Goal: Task Accomplishment & Management: Complete application form

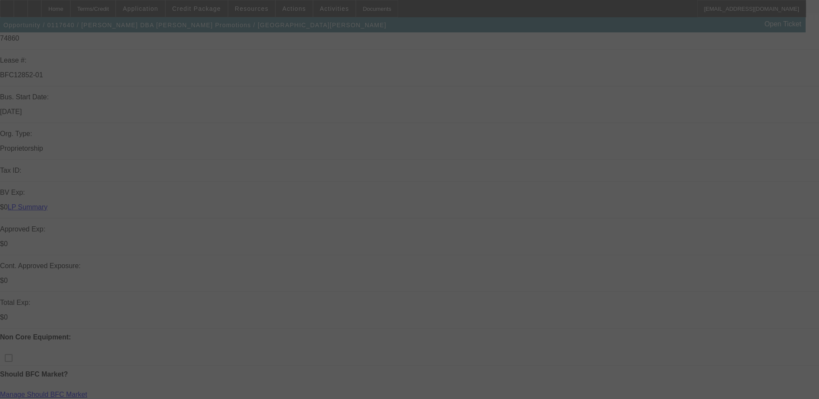
scroll to position [358, 0]
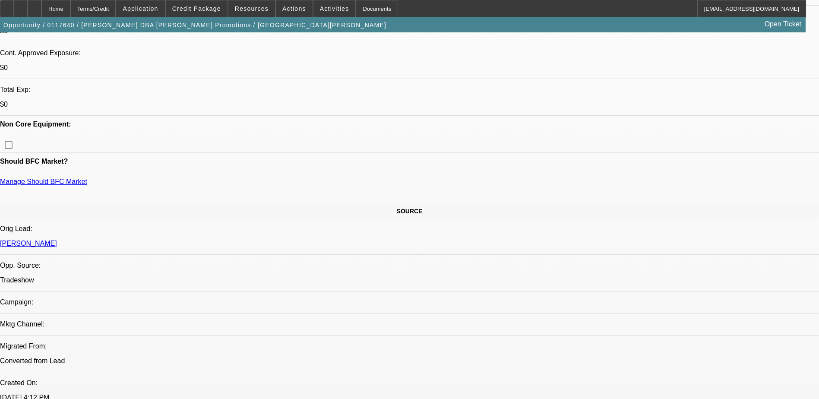
select select "0"
select select "2"
select select "0"
select select "2"
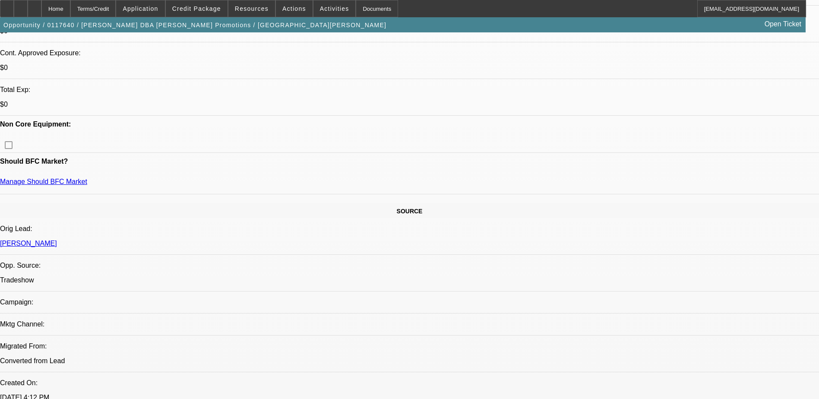
select select "0"
select select "2"
select select "0"
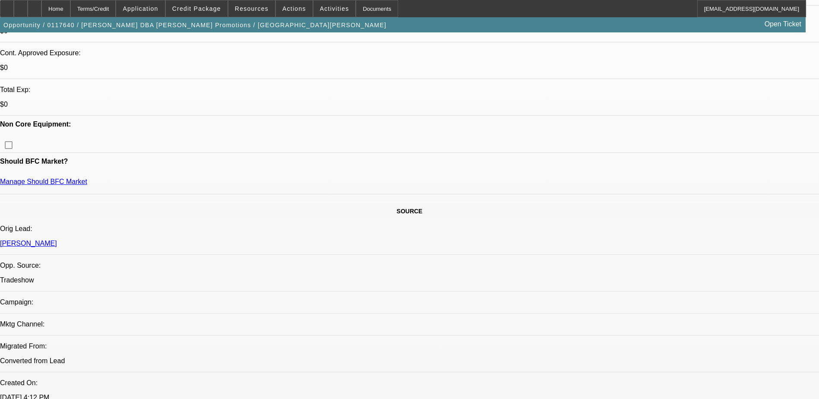
select select "2"
select select "0"
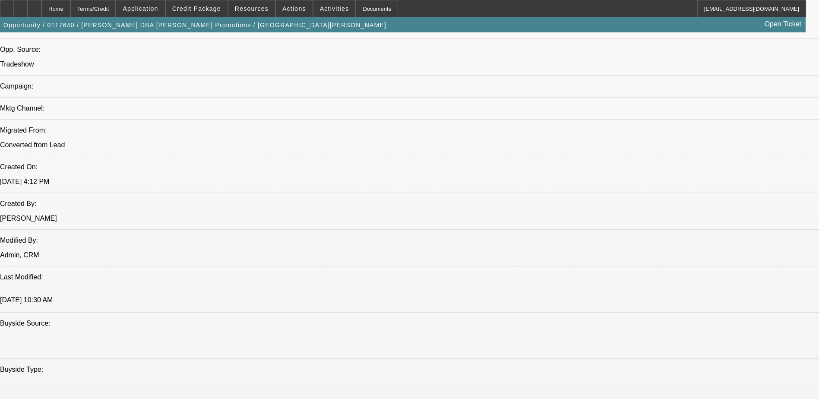
select select "1"
select select "2"
select select "4"
select select "1"
select select "2"
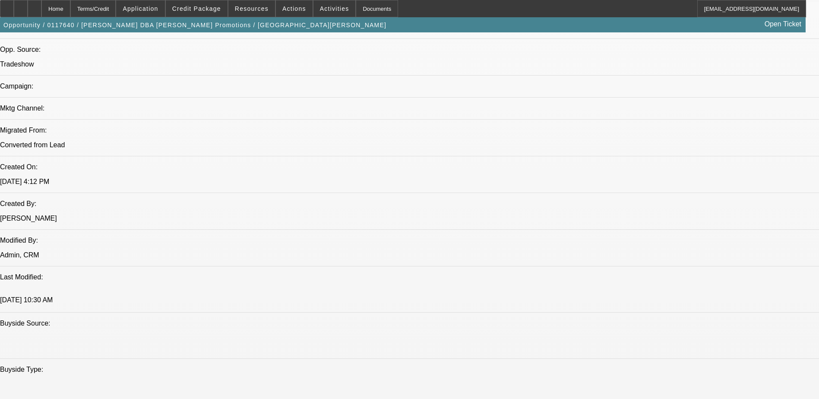
select select "4"
select select "1"
select select "2"
select select "4"
select select "1"
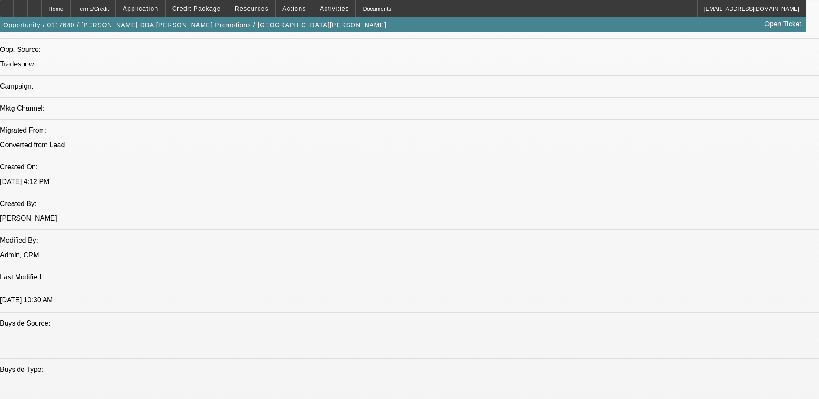
select select "2"
select select "4"
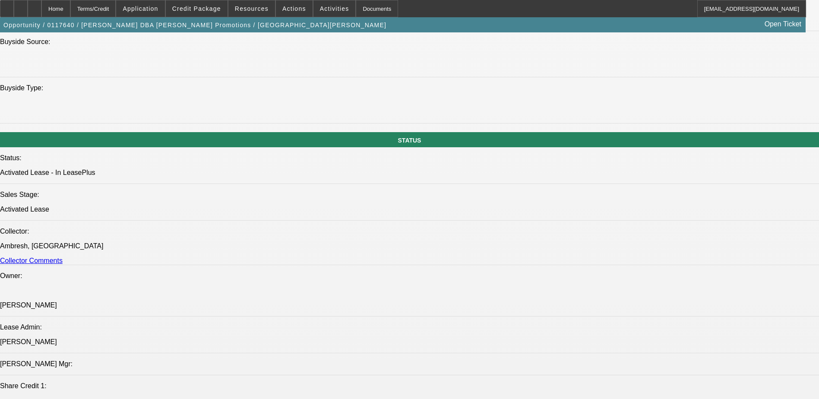
scroll to position [833, 0]
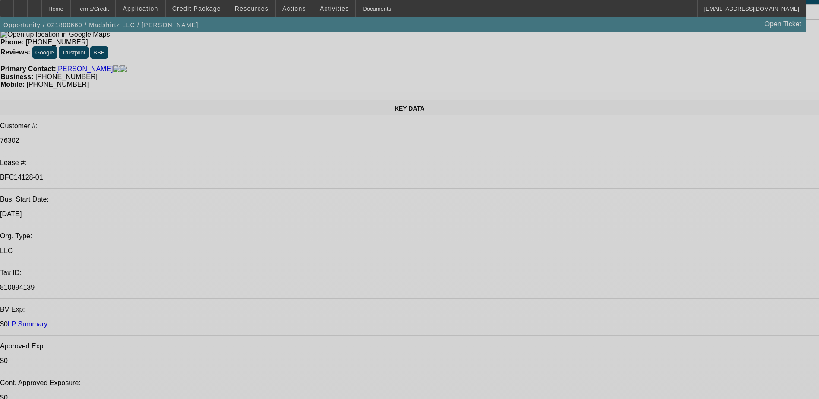
select select "0"
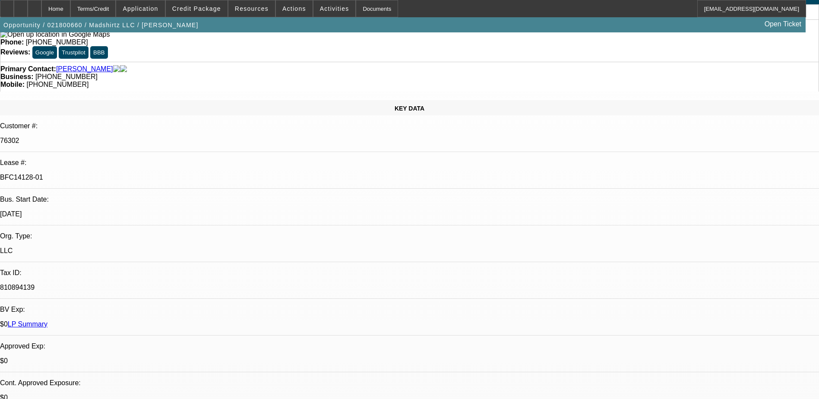
select select "2"
select select "0"
select select "2"
select select "0"
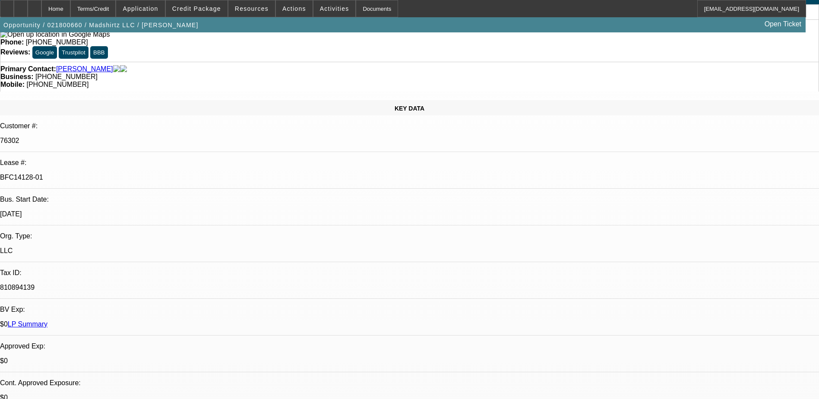
select select "0"
select select "2"
select select "0"
select select "2"
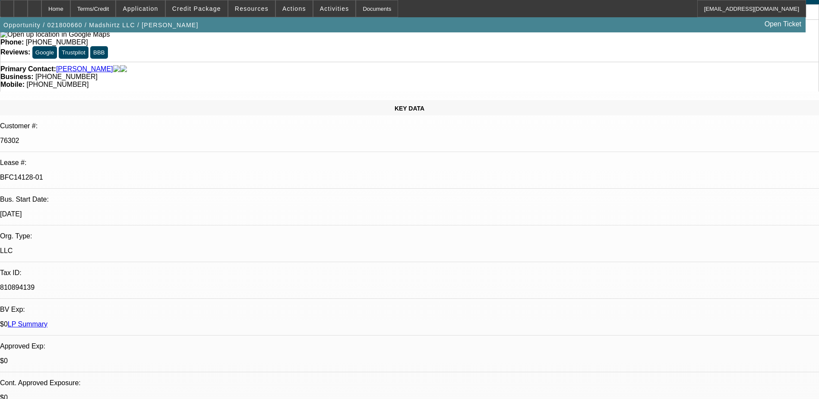
select select "0"
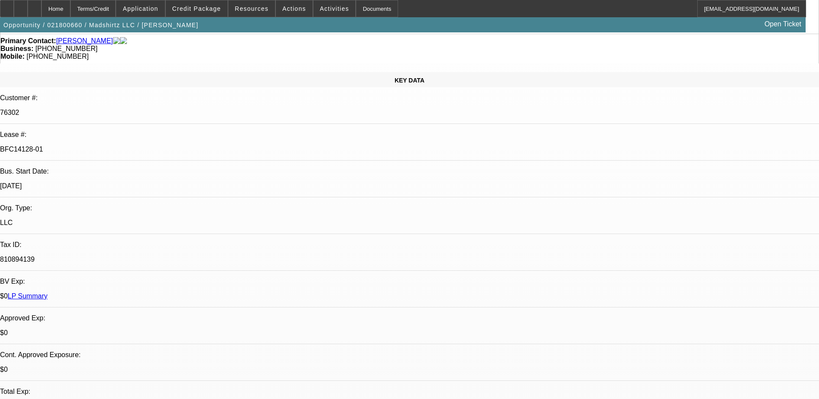
select select "1"
select select "2"
select select "1"
select select "2"
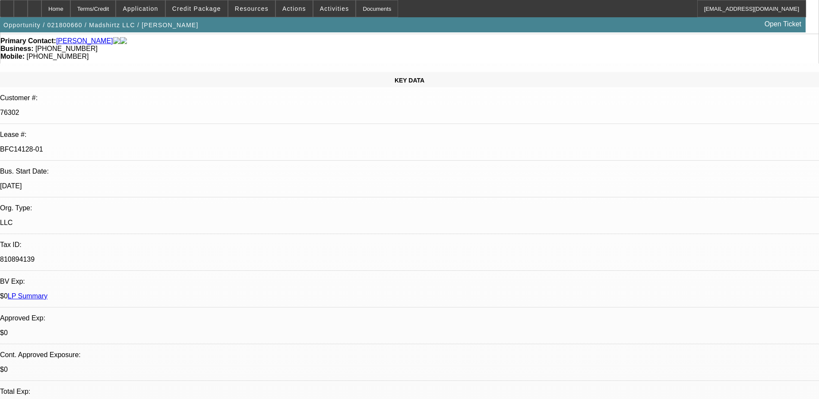
select select "4"
select select "1"
select select "2"
select select "4"
select select "1"
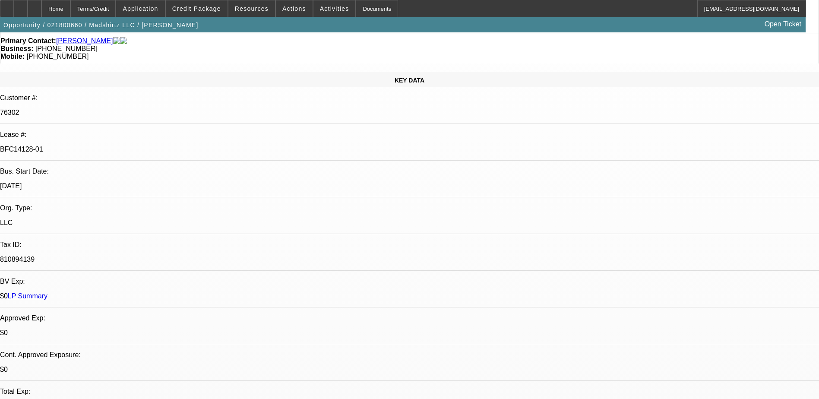
select select "2"
select select "4"
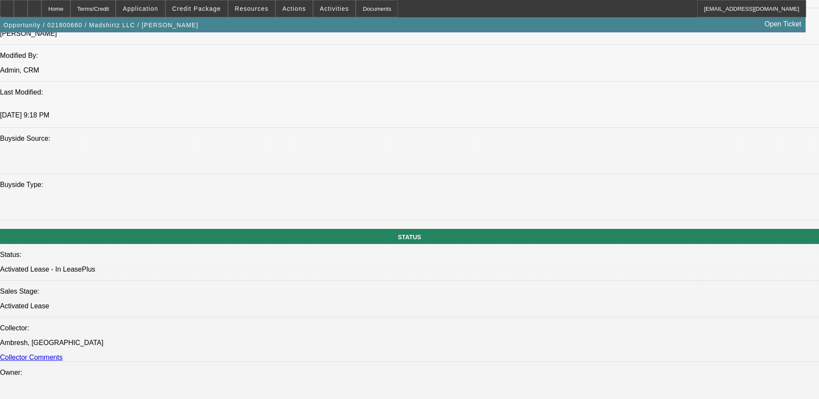
scroll to position [777, 0]
